Goal: Information Seeking & Learning: Learn about a topic

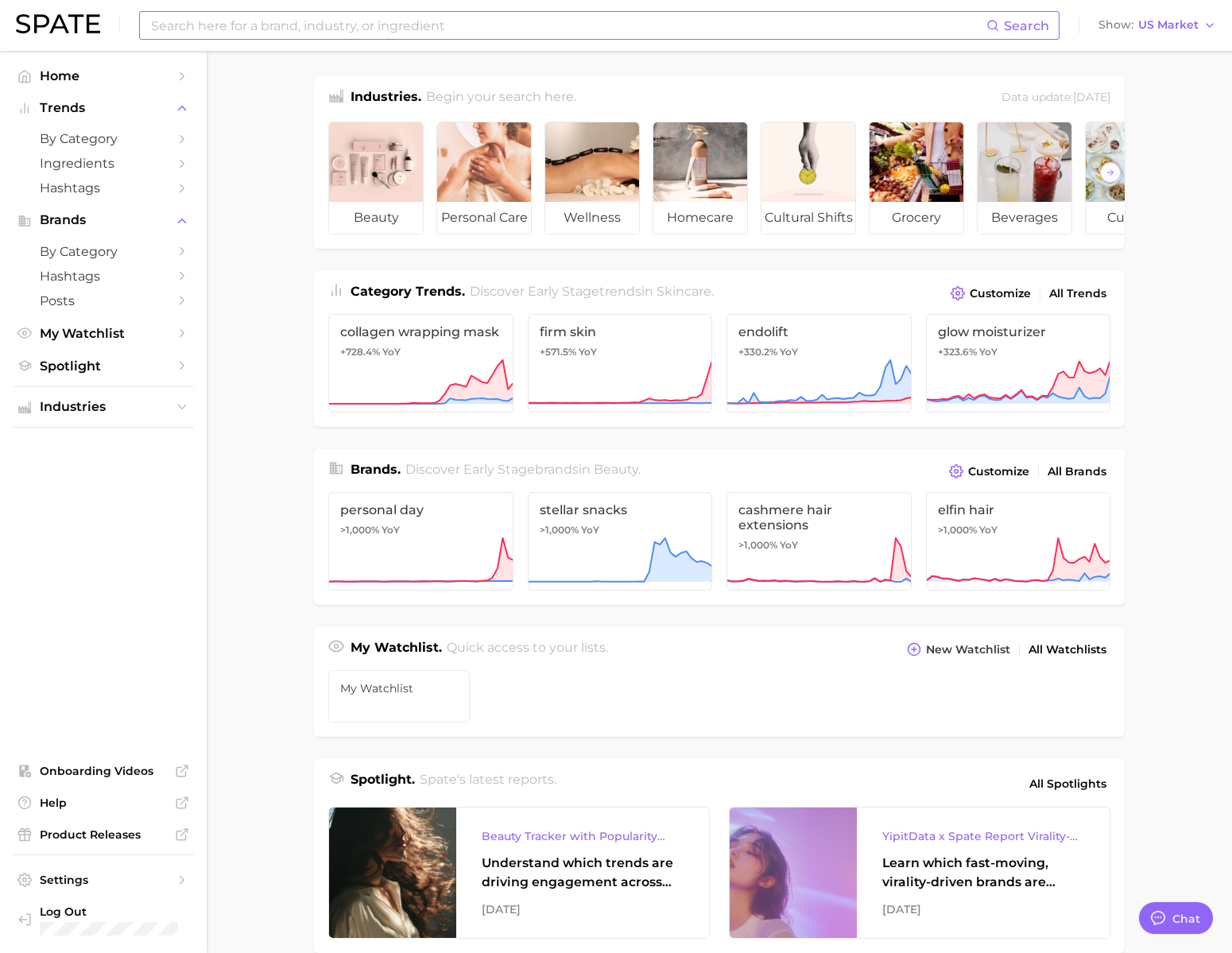
click at [355, 35] on input at bounding box center [567, 25] width 838 height 27
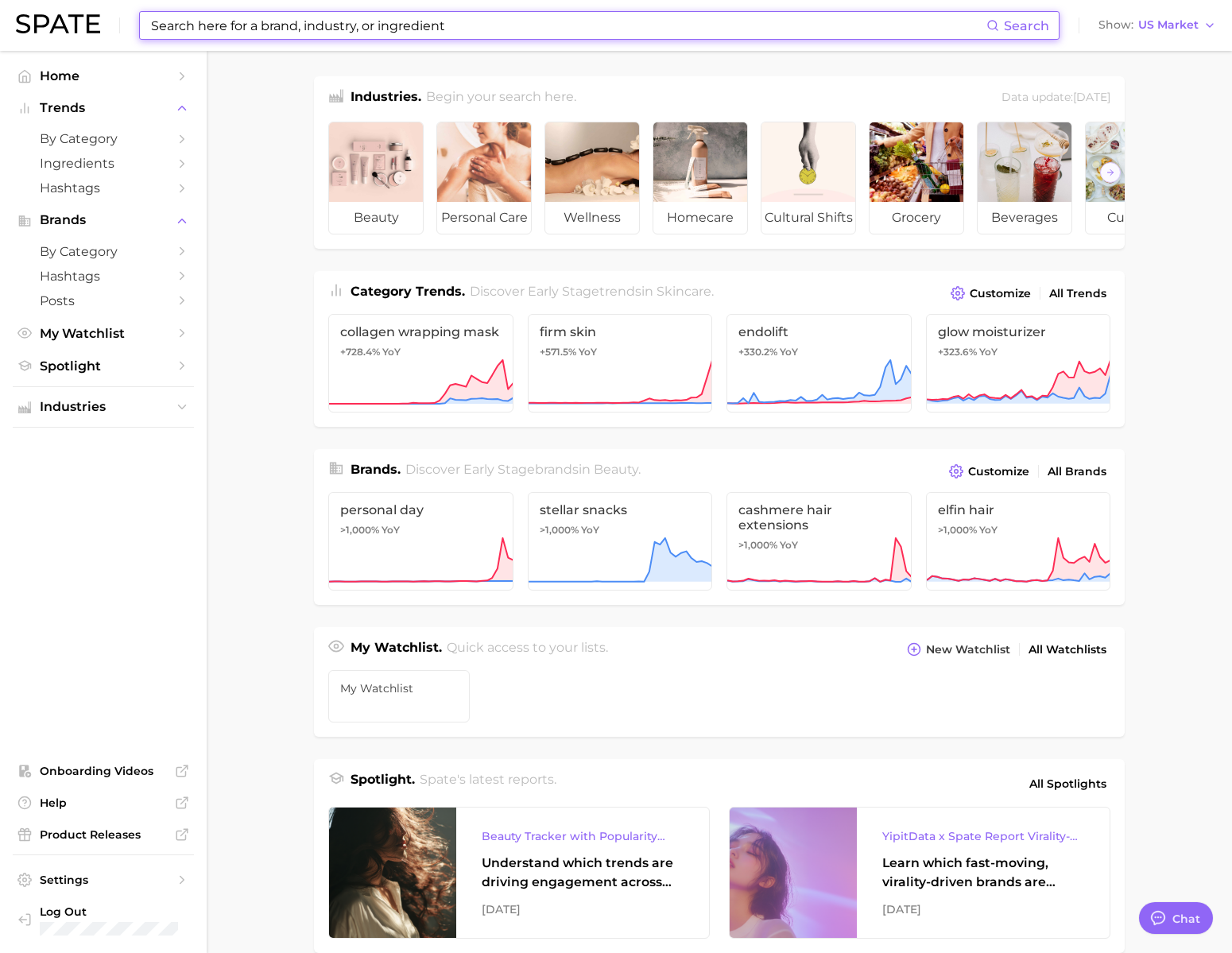
scroll to position [2357, 0]
type input "ㅜ"
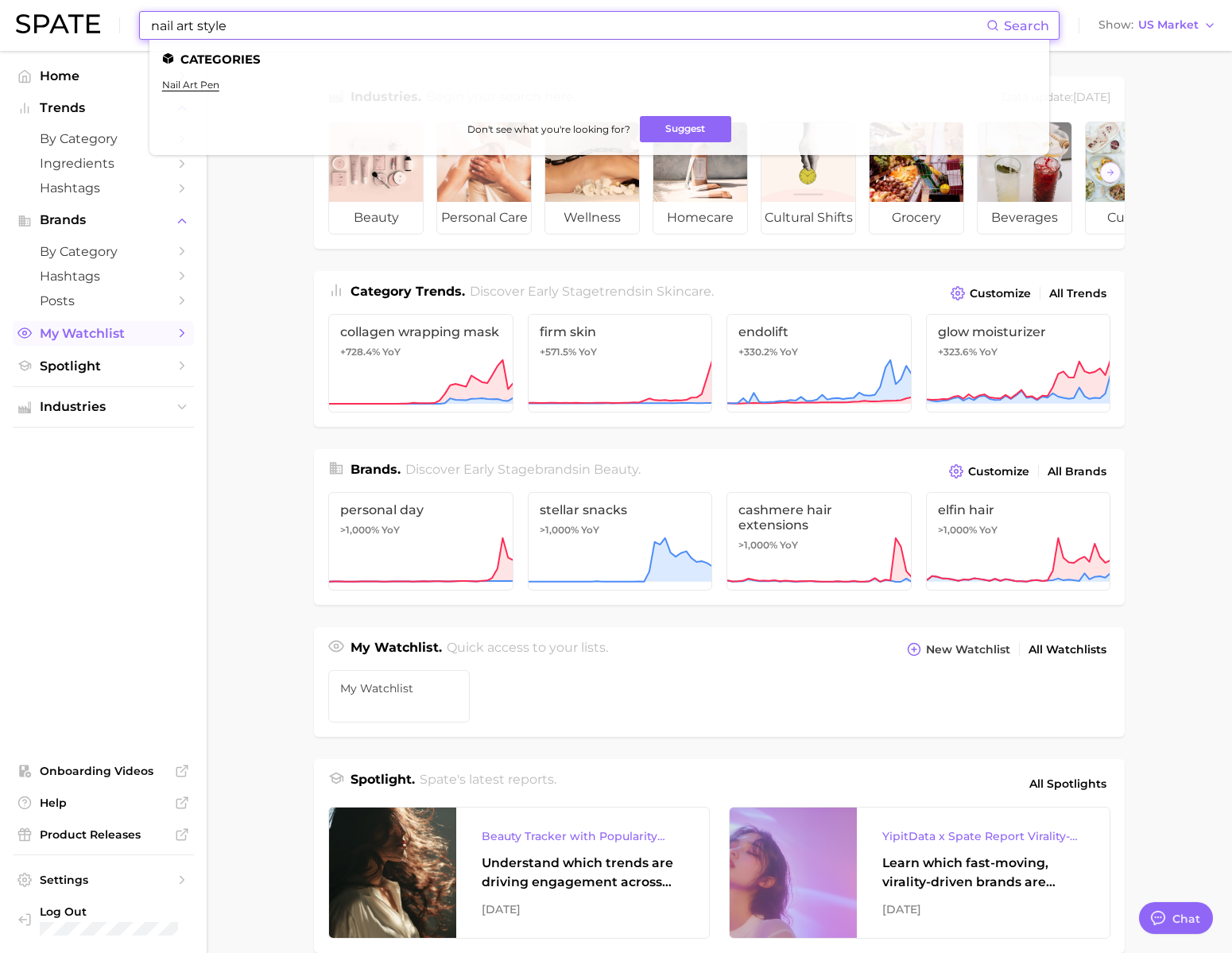
type input "nail art style"
click at [264, 35] on input "nail art style" at bounding box center [567, 25] width 838 height 27
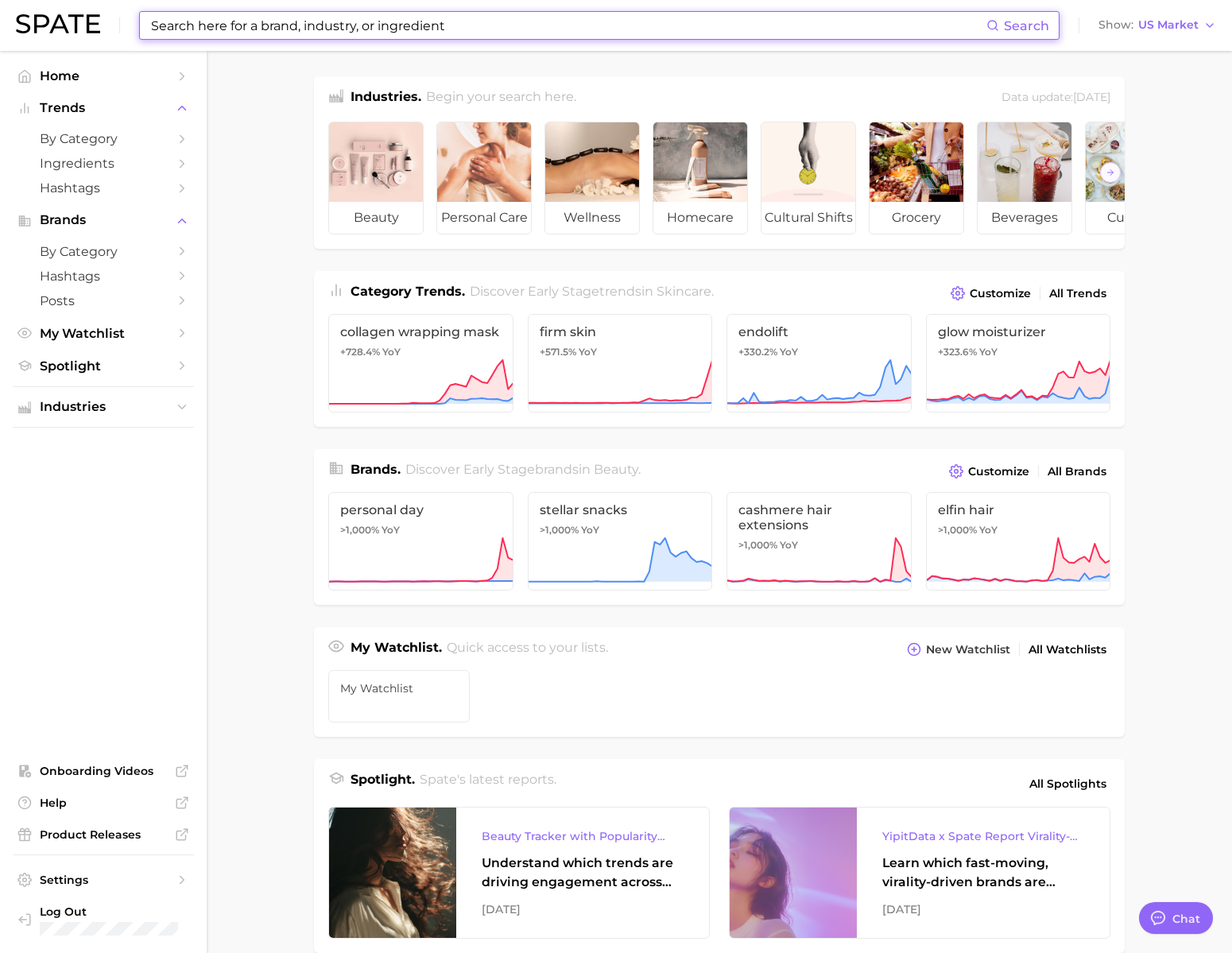
click at [397, 28] on input at bounding box center [567, 25] width 838 height 27
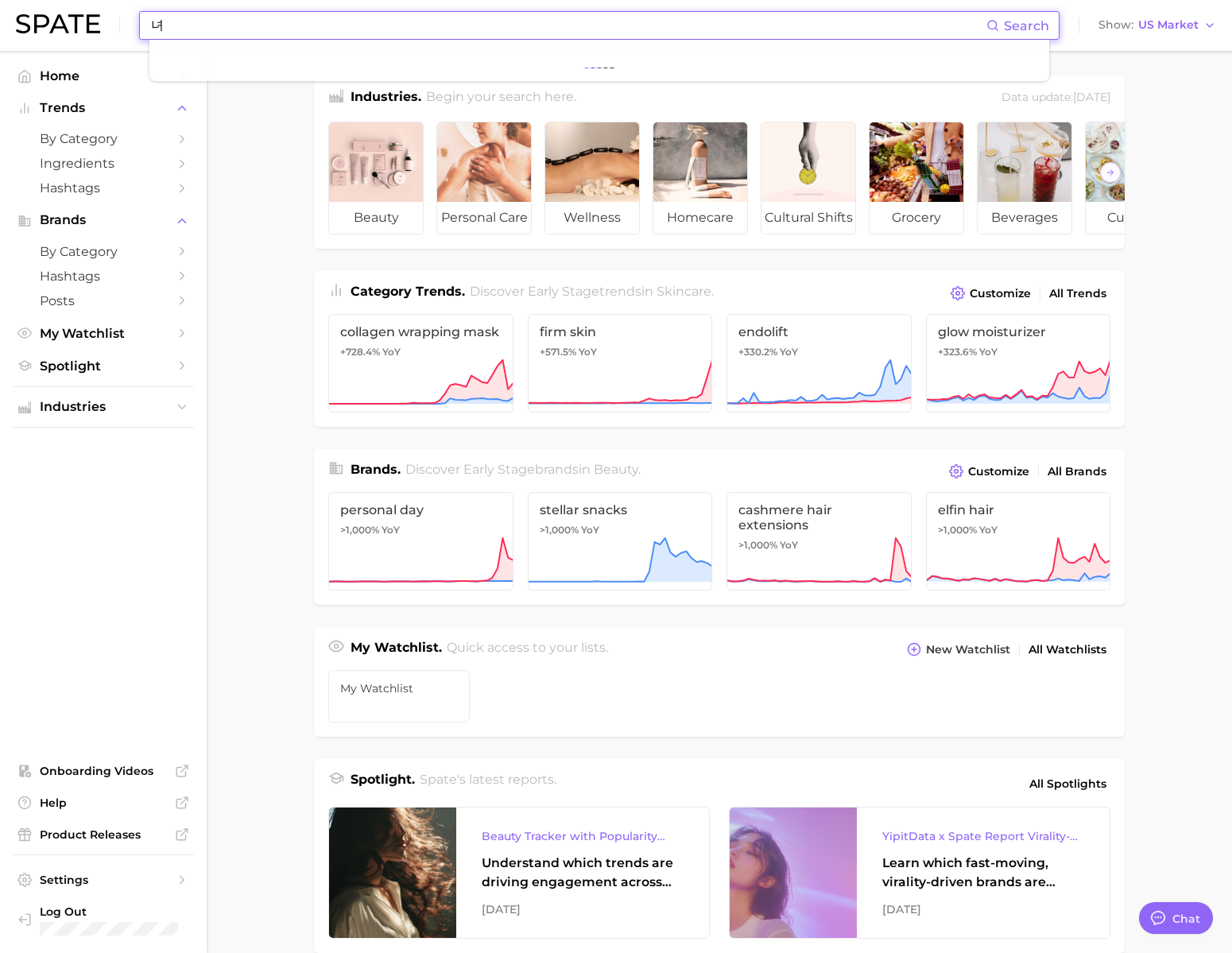
type input "ㄴ"
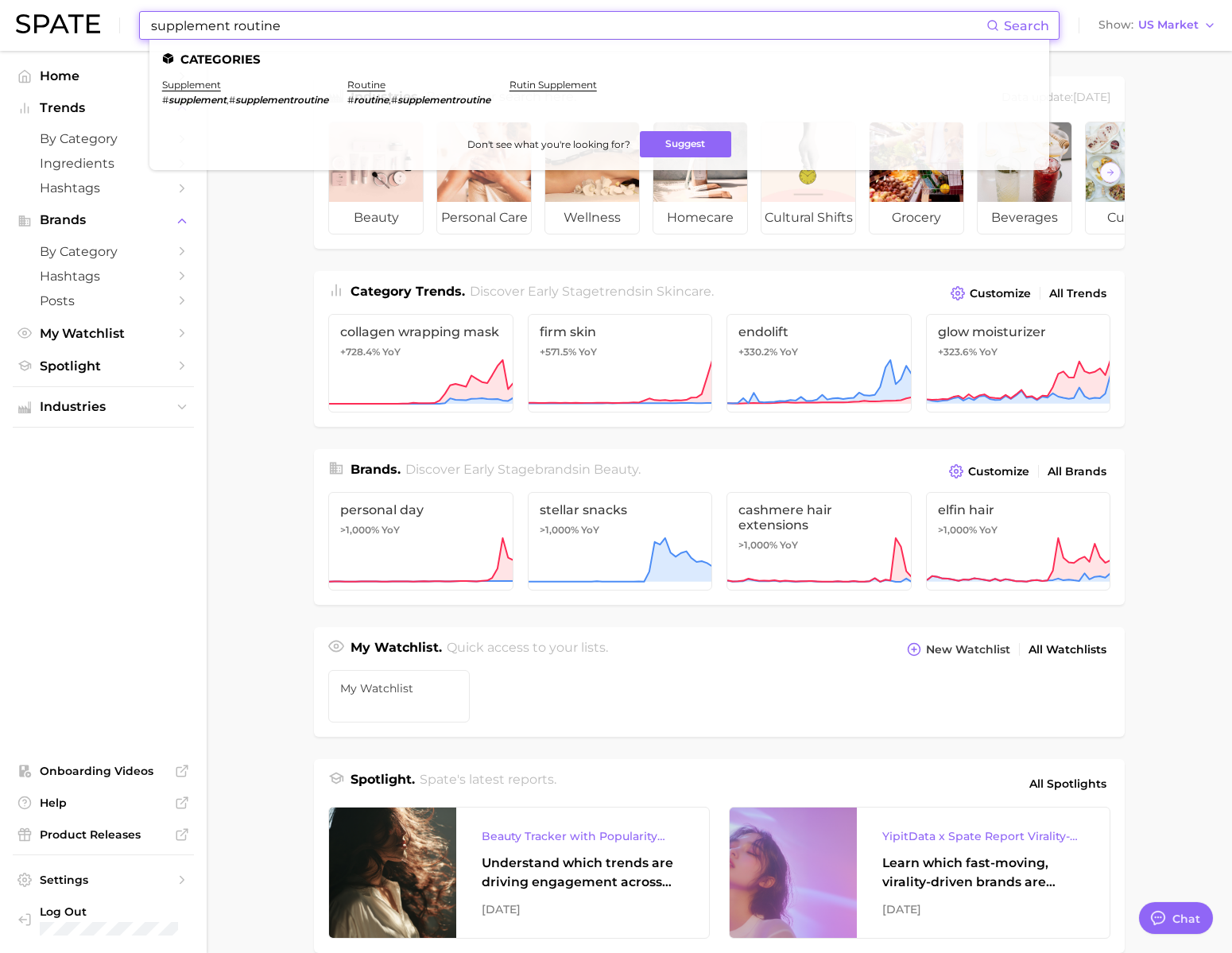
click at [302, 30] on input "supplement routine" at bounding box center [567, 25] width 838 height 27
paste input "hair dye shades"
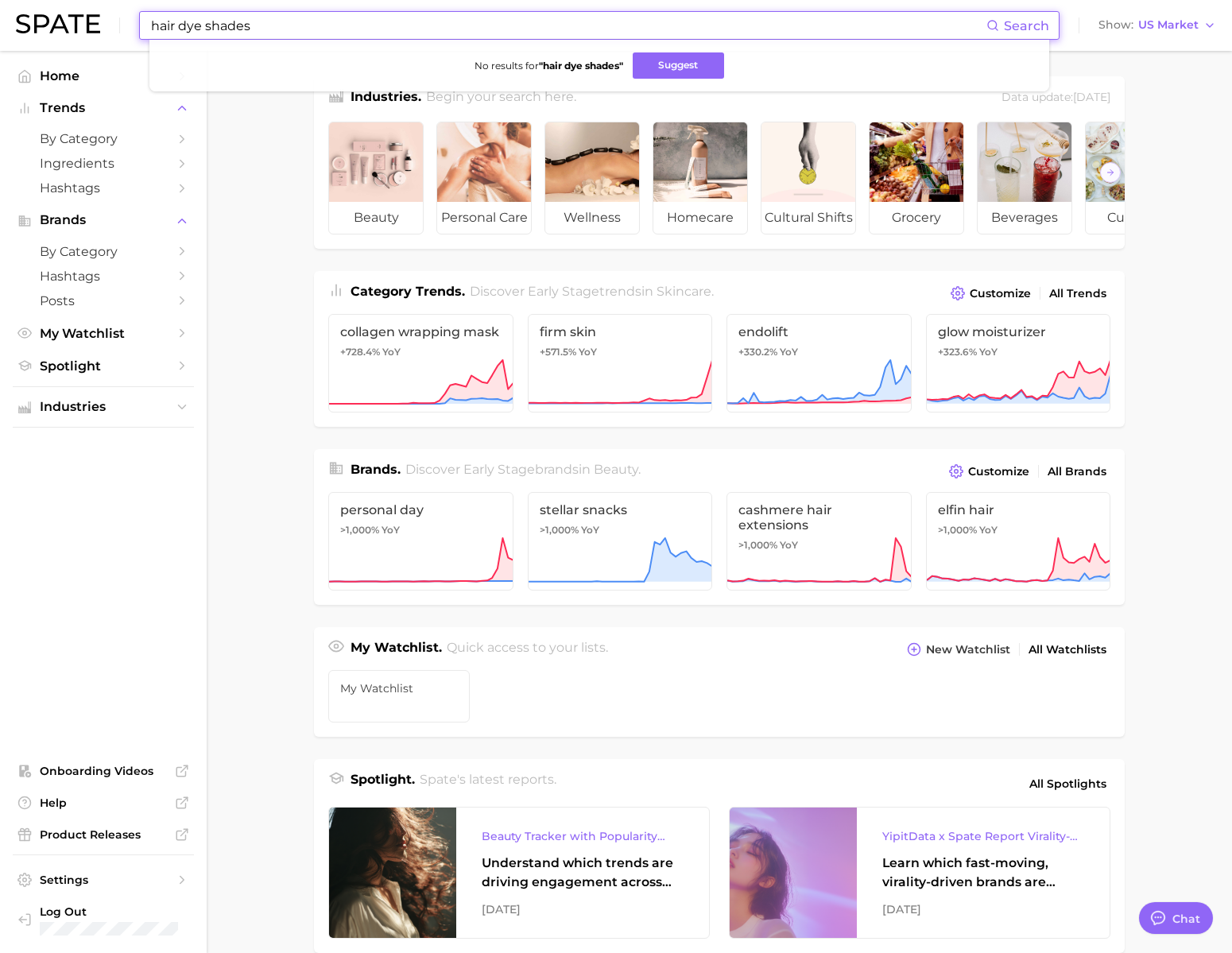
type input "hair dye shades"
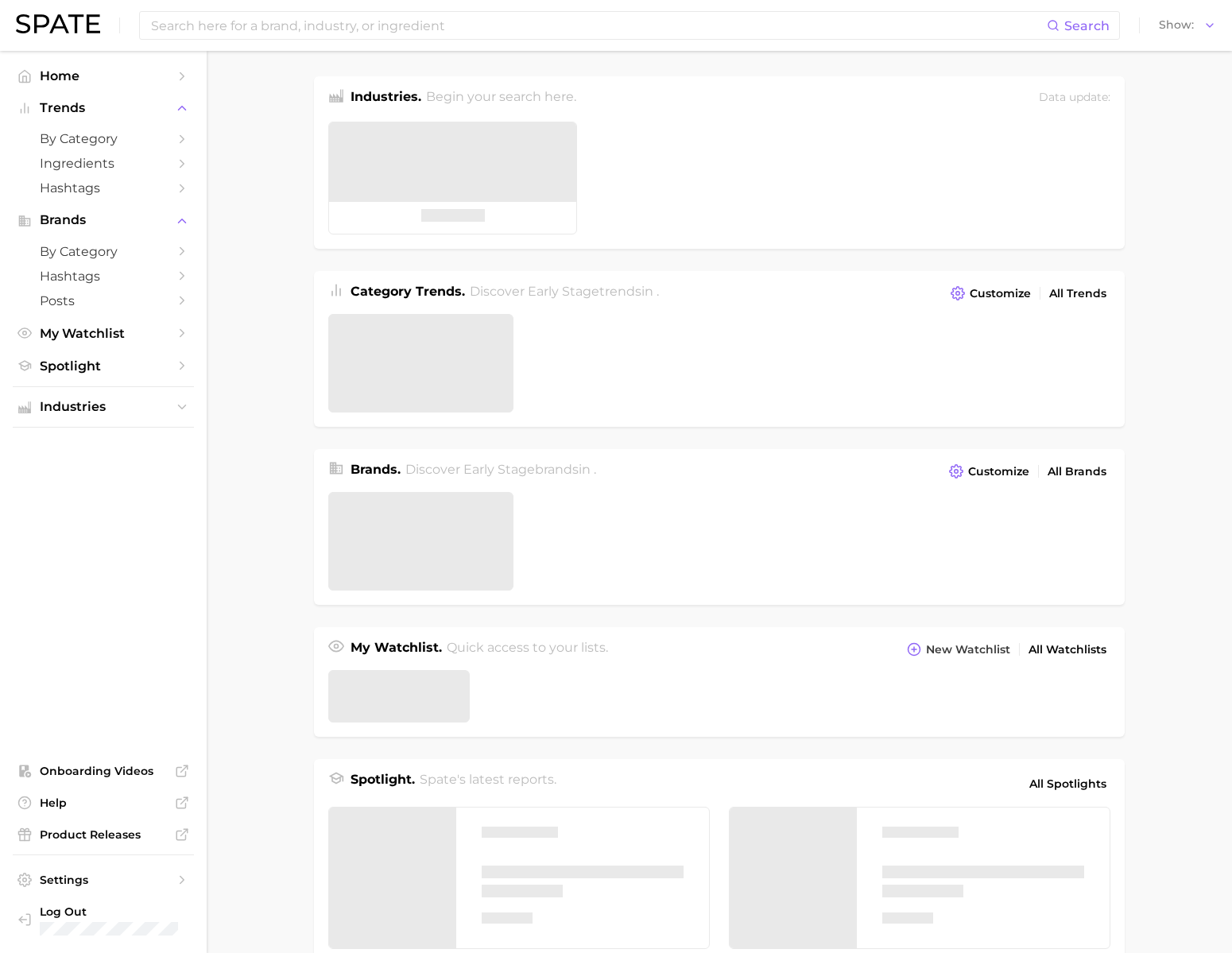
click at [406, 41] on div "Search Show" at bounding box center [616, 25] width 1200 height 51
click at [415, 30] on input at bounding box center [597, 25] width 897 height 27
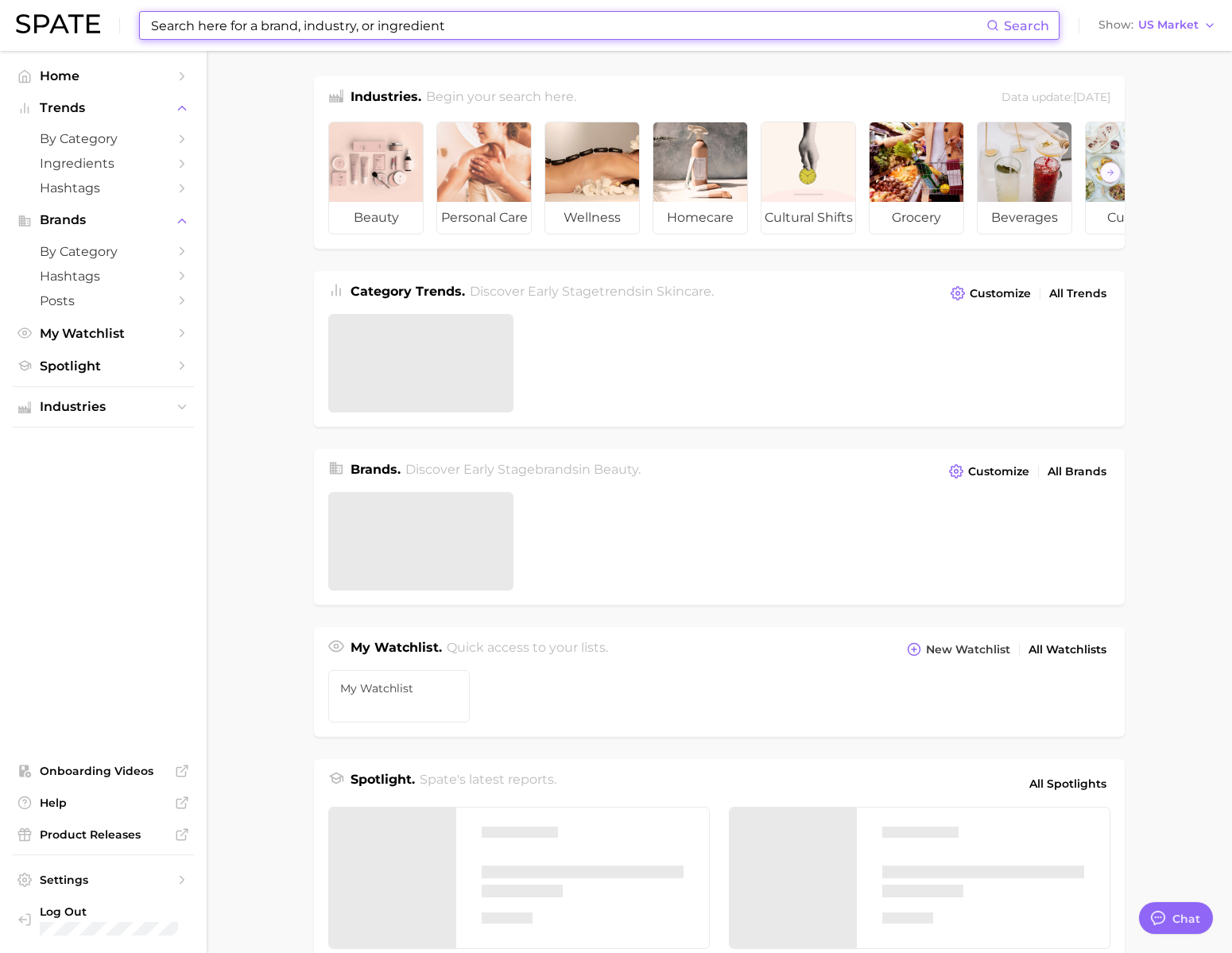
type textarea "x"
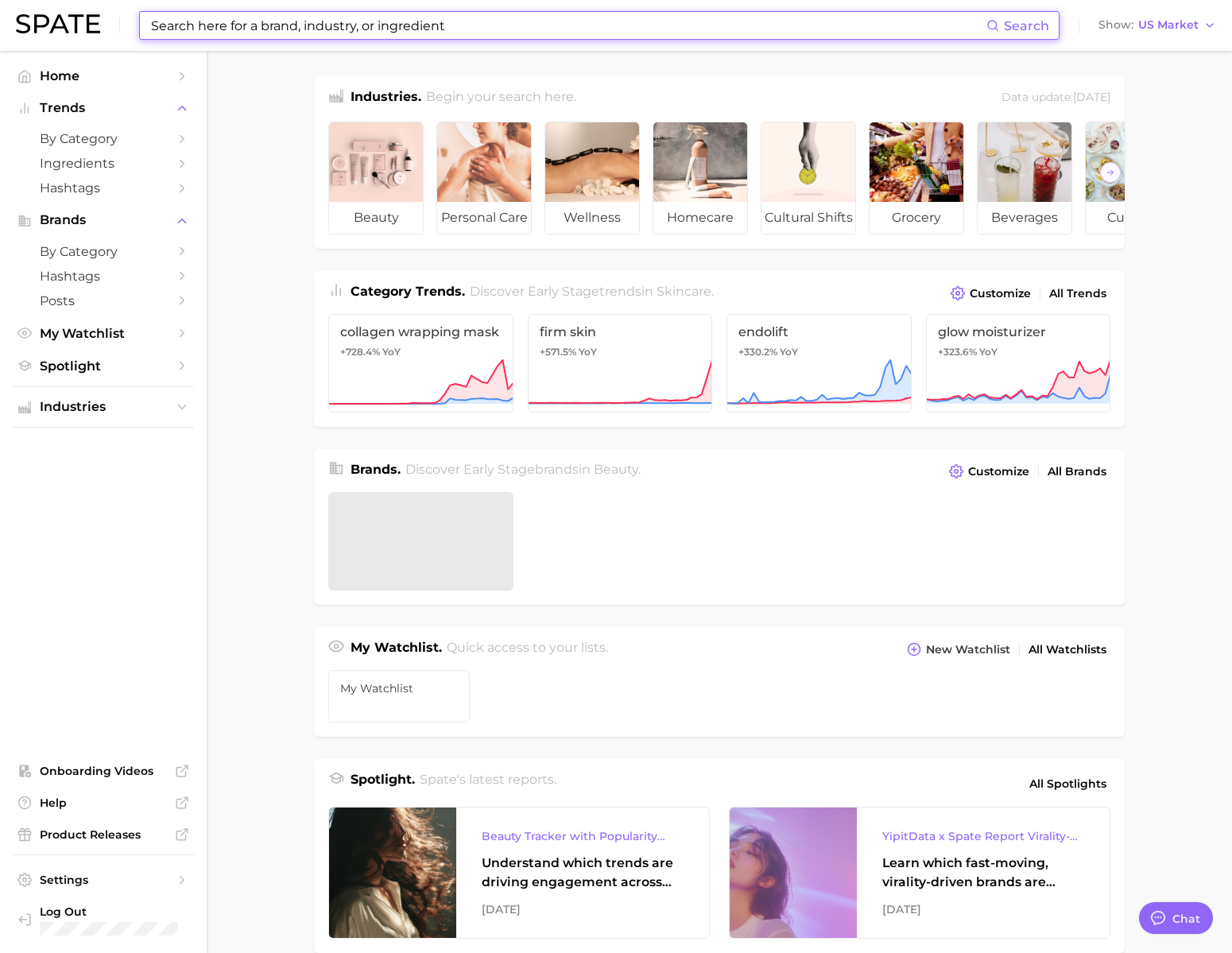
scroll to position [2357, 0]
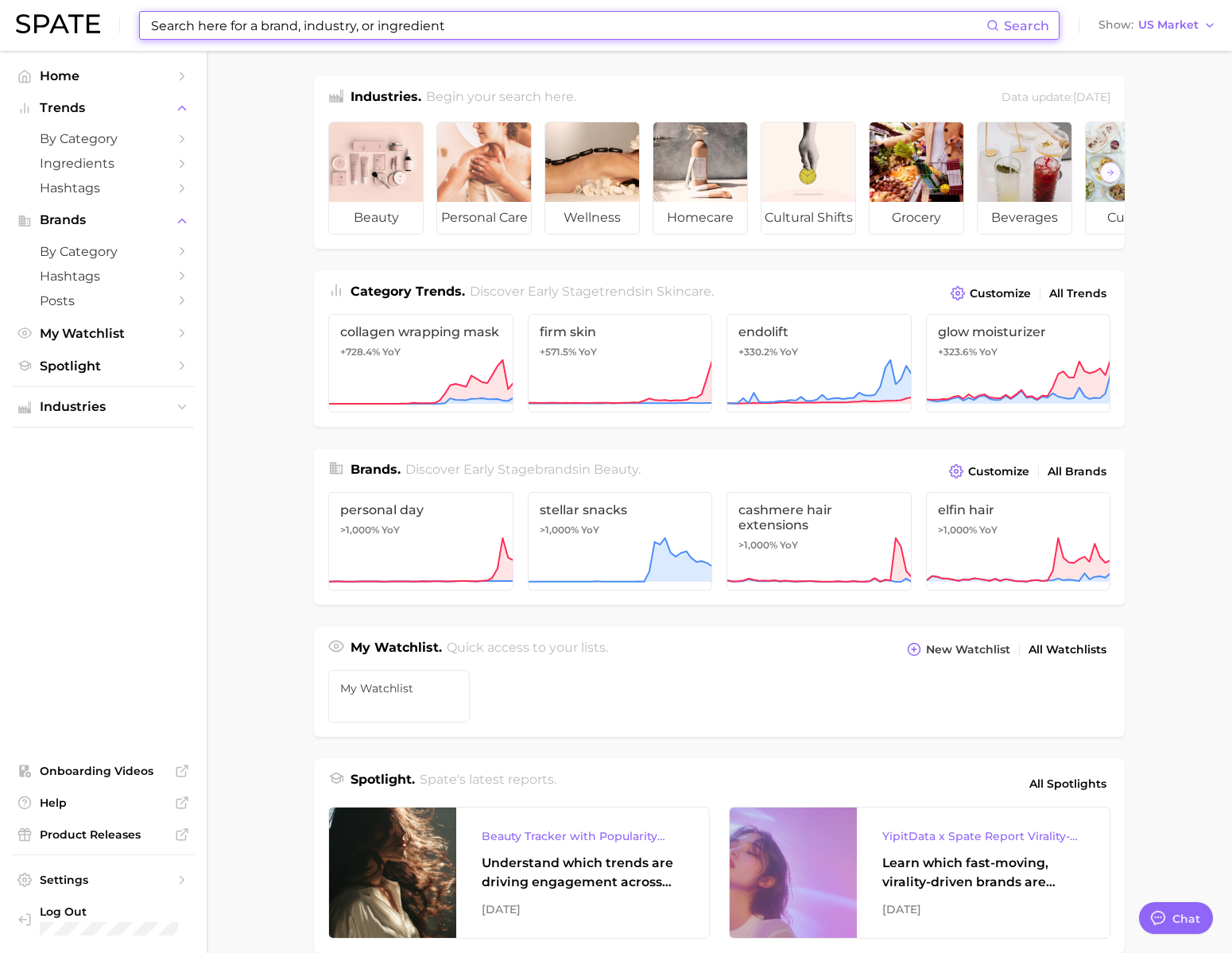
type input "ㅜ"
type input "ㅇ"
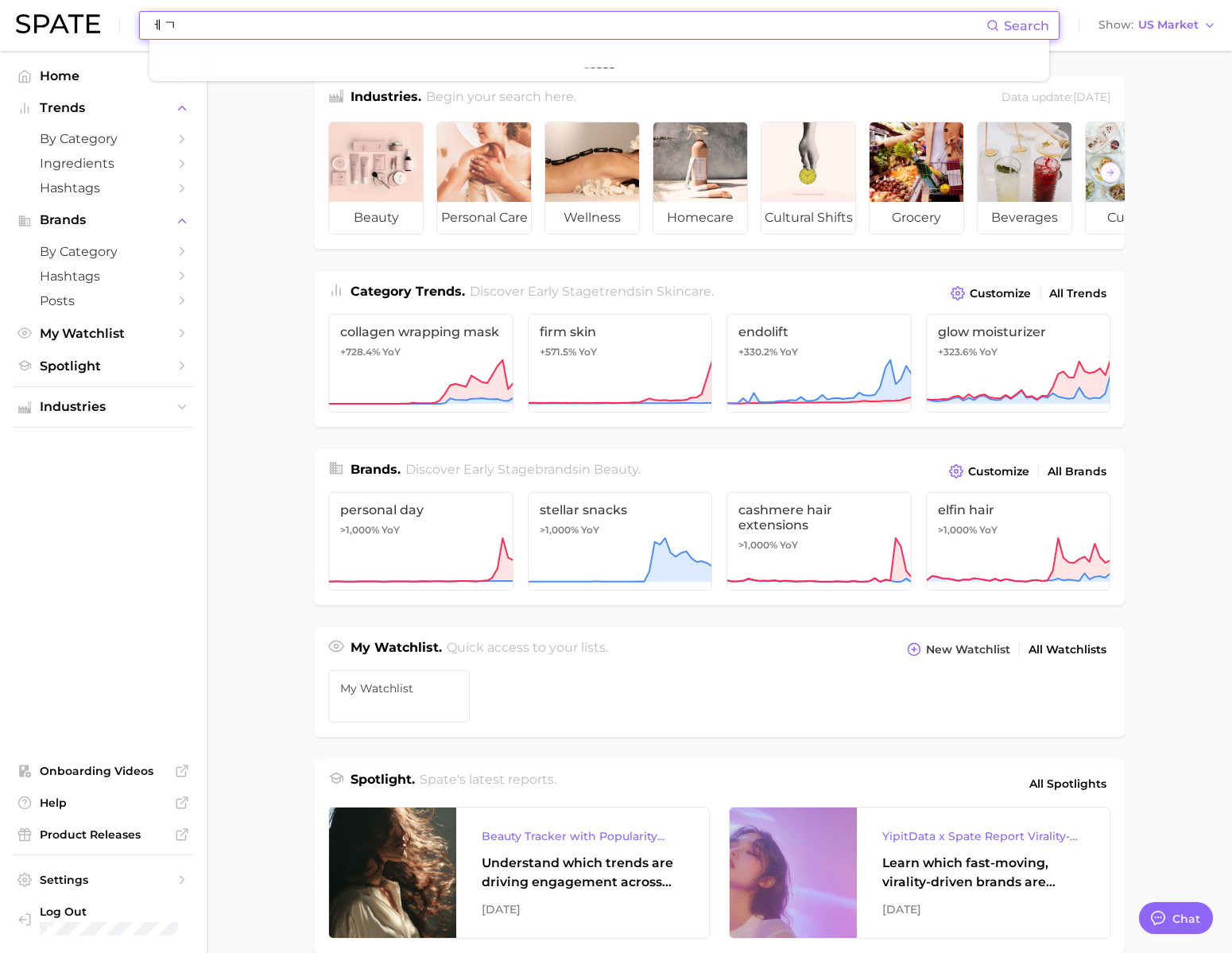
type input "ㅔ"
type input "p"
